Goal: Navigation & Orientation: Find specific page/section

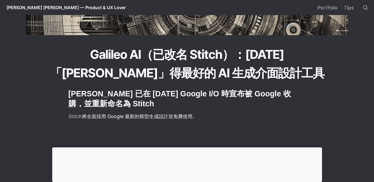
scroll to position [146, 0]
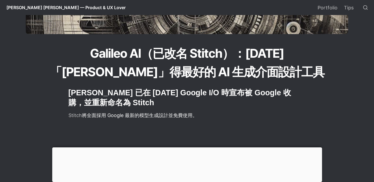
click at [191, 147] on div at bounding box center [187, 147] width 270 height 0
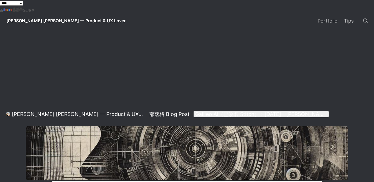
scroll to position [98, 0]
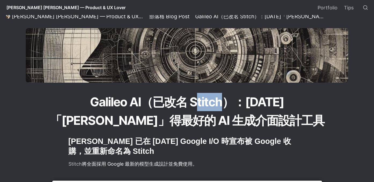
drag, startPoint x: 151, startPoint y: 105, endPoint x: 182, endPoint y: 106, distance: 31.2
click at [182, 106] on h1 "Galileo AI（已改名 Stitch）：[DATE]「[PERSON_NAME]」得最好的 AI 生成介面設計工具" at bounding box center [187, 111] width 290 height 38
click at [181, 106] on h1 "Galileo AI（已改名 Stitch）：[DATE]「[PERSON_NAME]」得最好的 AI 生成介面設計工具" at bounding box center [187, 111] width 290 height 38
drag, startPoint x: 180, startPoint y: 105, endPoint x: 147, endPoint y: 107, distance: 33.0
click at [147, 107] on h1 "Galileo AI（已改名 Stitch）：[DATE]「[PERSON_NAME]」得最好的 AI 生成介面設計工具" at bounding box center [187, 111] width 290 height 38
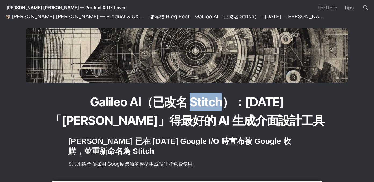
copy h1 "Stitch"
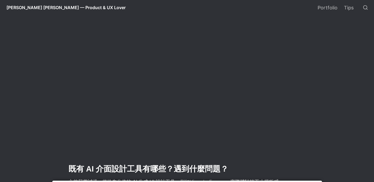
scroll to position [1091, 0]
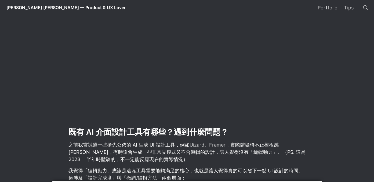
click at [328, 4] on link "Portfolio" at bounding box center [327, 7] width 26 height 15
